Goal: Information Seeking & Learning: Learn about a topic

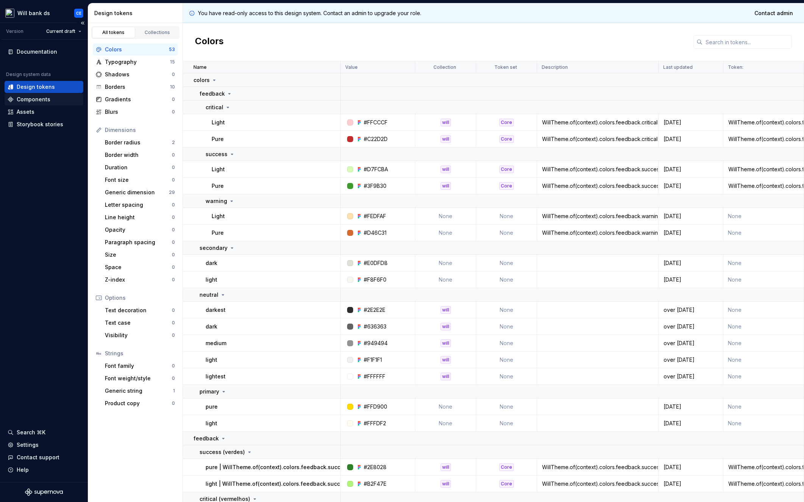
click at [30, 98] on div "Components" at bounding box center [34, 100] width 34 height 8
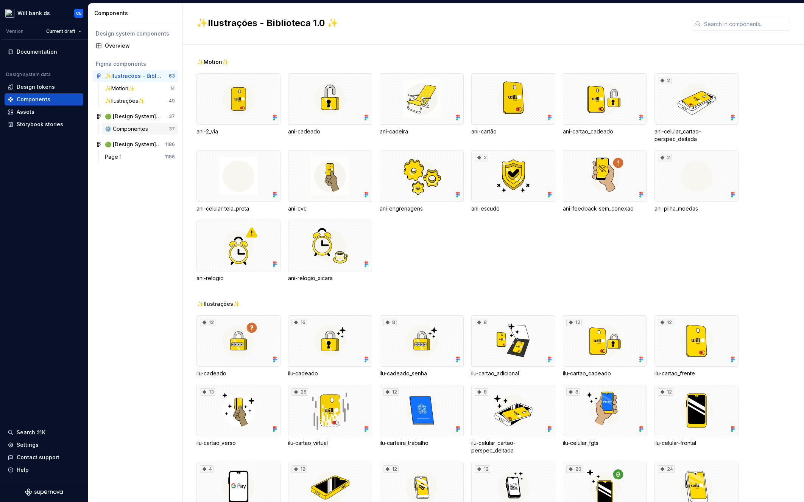
click at [130, 130] on div "⚙️ Componentes" at bounding box center [128, 129] width 46 height 8
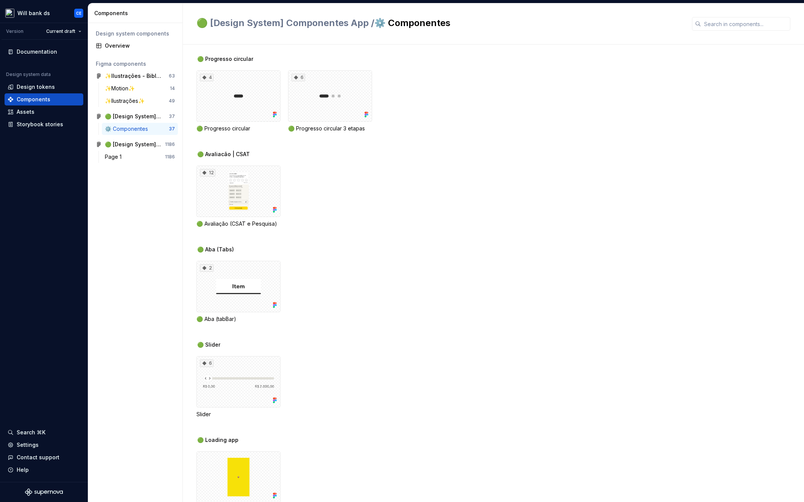
scroll to position [2116, 0]
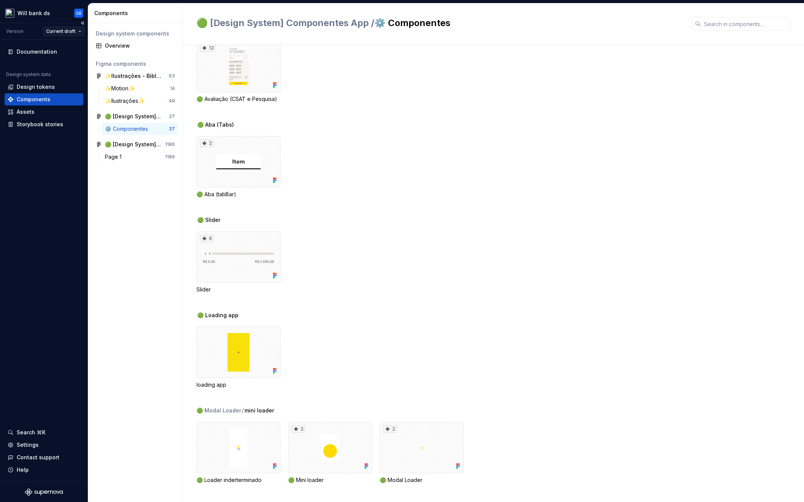
click at [73, 30] on html "Will bank ds CE Version Current draft Documentation Design system data Design t…" at bounding box center [402, 251] width 804 height 502
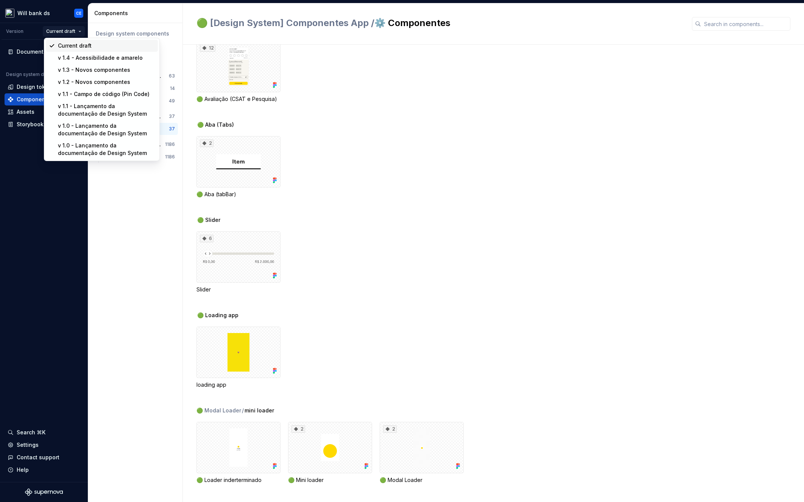
click at [66, 48] on div "Current draft" at bounding box center [106, 46] width 97 height 8
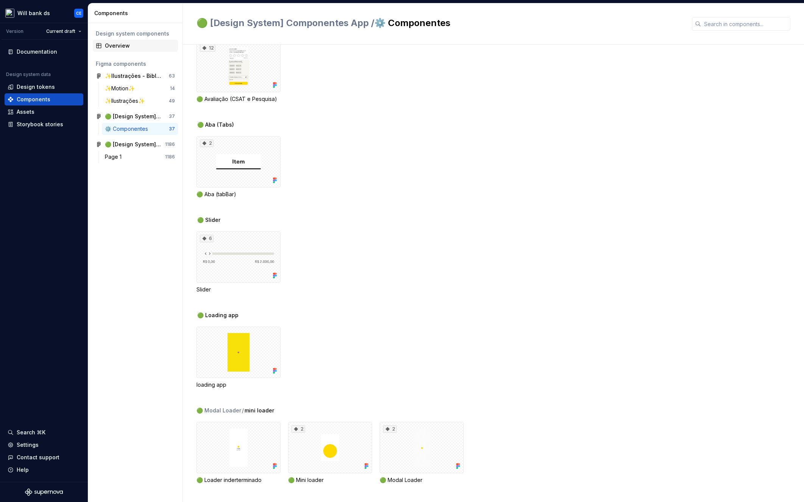
click at [135, 50] on div "Overview" at bounding box center [135, 46] width 85 height 12
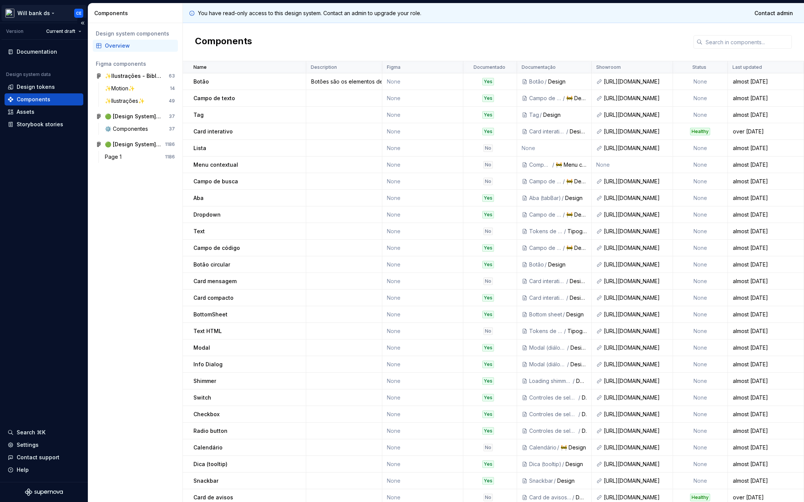
click at [50, 14] on html "Will bank ds CE Version Current draft Documentation Design system data Design t…" at bounding box center [402, 251] width 804 height 502
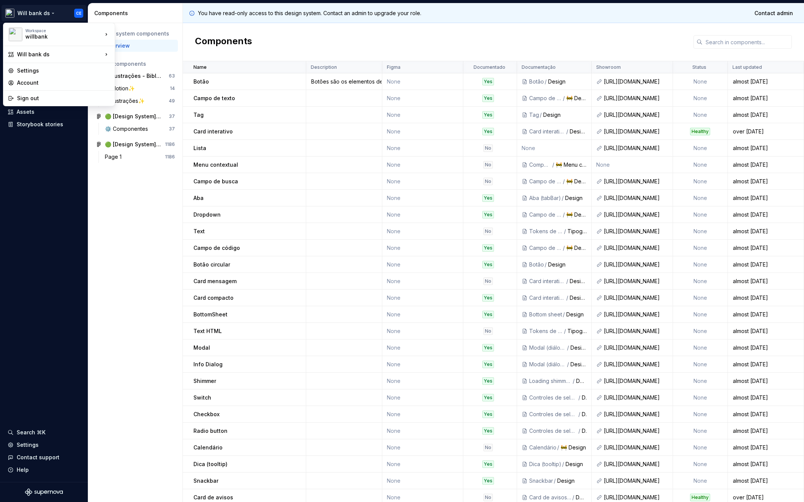
click at [113, 222] on html "Will bank ds CE Version Current draft Documentation Design system data Design t…" at bounding box center [402, 251] width 804 height 502
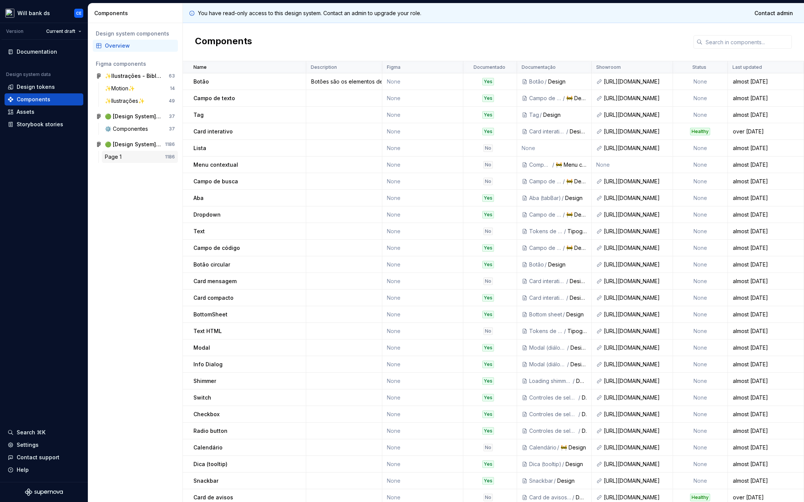
click at [128, 156] on div "Page 1" at bounding box center [135, 157] width 60 height 8
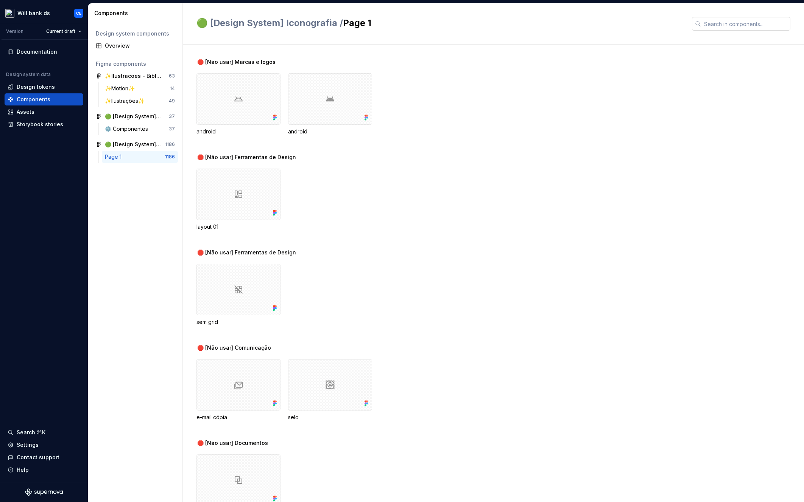
click at [734, 30] on input "text" at bounding box center [745, 24] width 89 height 14
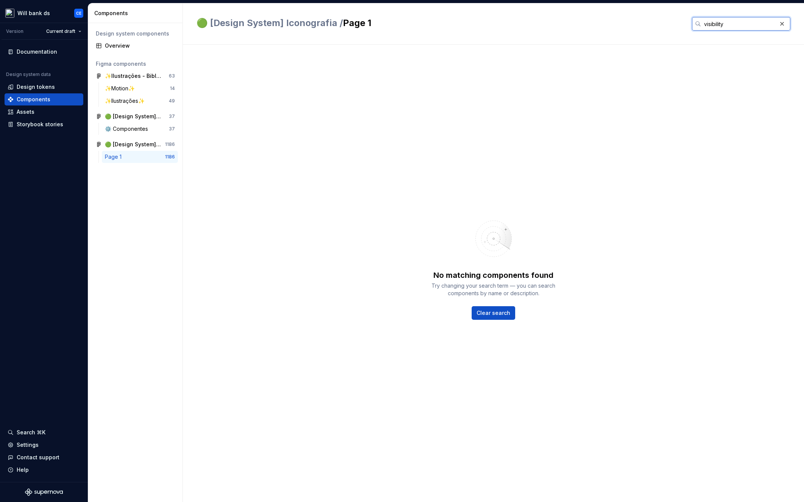
type input "visibility"
click at [41, 51] on div "Documentation" at bounding box center [37, 52] width 40 height 8
